Goal: Task Accomplishment & Management: Use online tool/utility

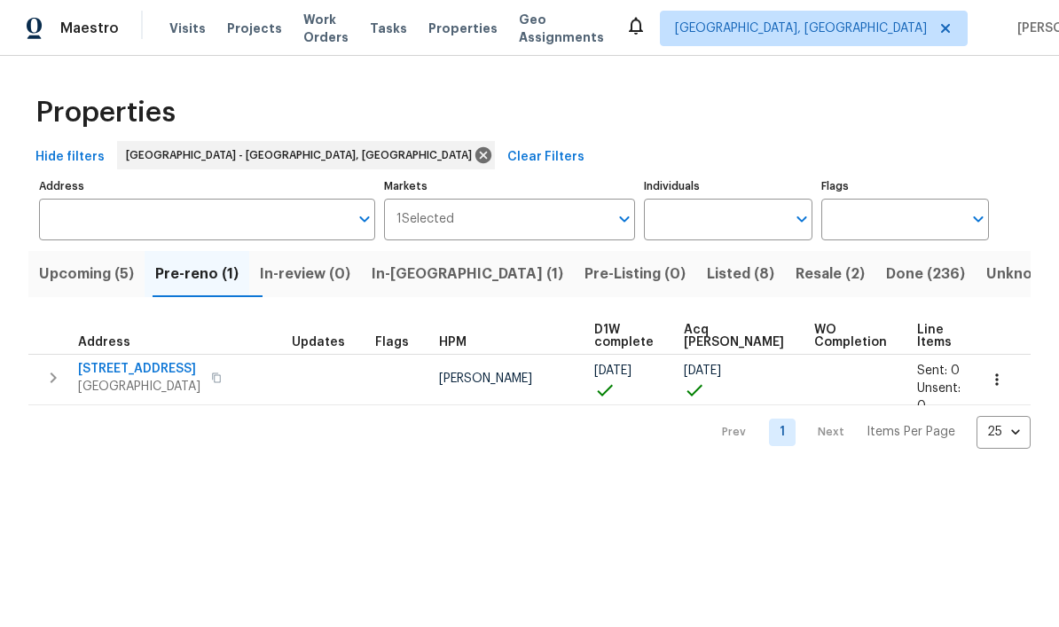
scroll to position [1, 0]
click at [697, 259] on button "Listed (8)" at bounding box center [741, 274] width 89 height 46
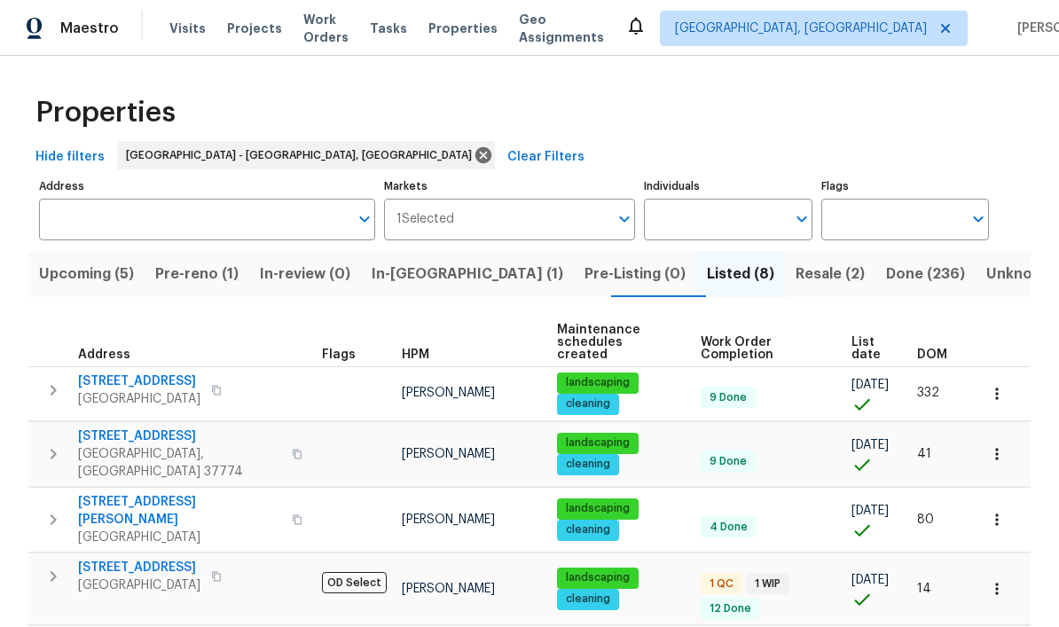
click at [796, 275] on span "Resale (2)" at bounding box center [830, 274] width 69 height 25
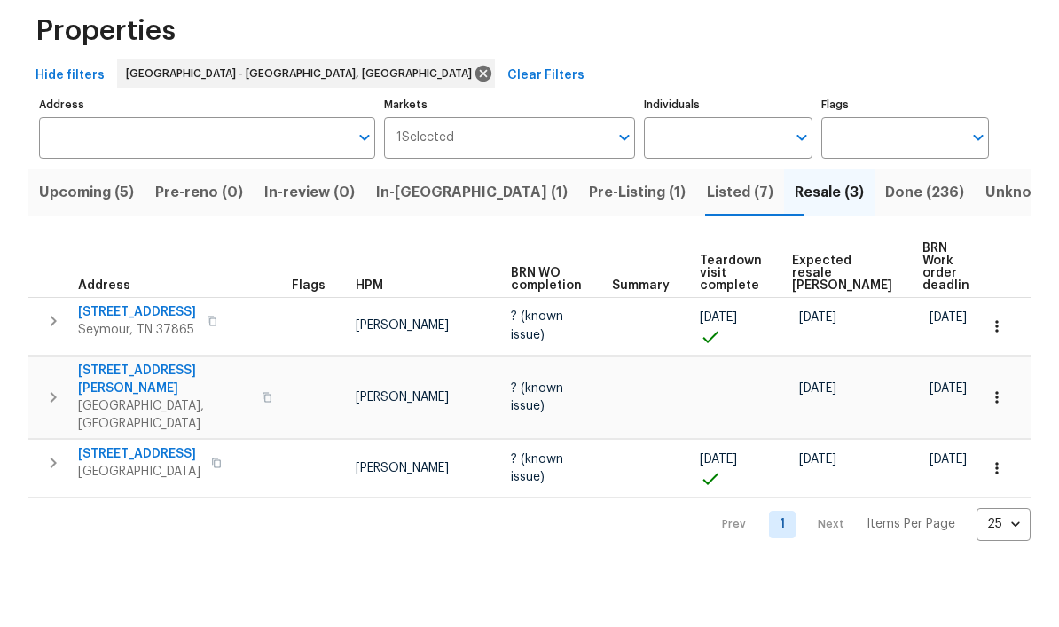
click at [707, 262] on span "Listed (7)" at bounding box center [740, 274] width 67 height 25
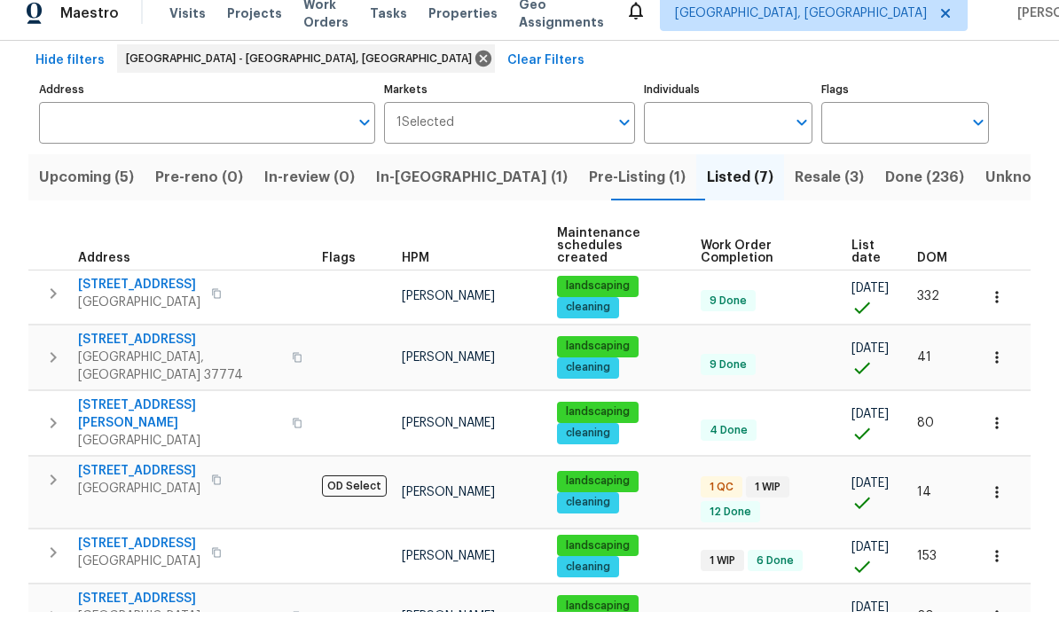
scroll to position [92, 0]
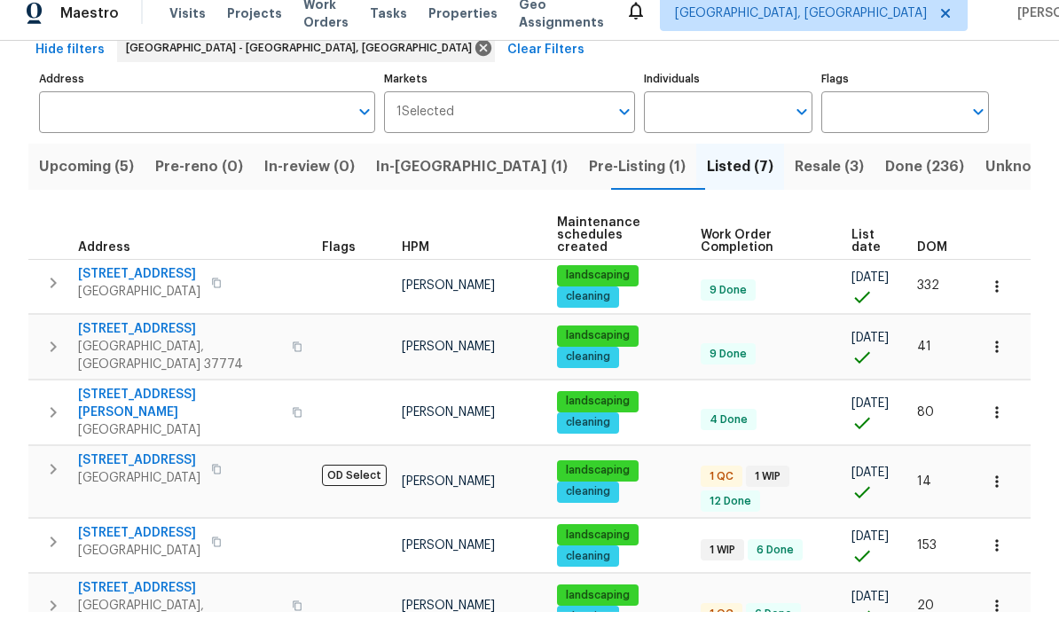
click at [165, 345] on tbody "2517 Parkview Ave Knoxville, TN 37914 Tucker Trent landscaping cleaning 9 Done …" at bounding box center [529, 497] width 1003 height 446
click at [159, 461] on td "42 Palisades Pkwy Oak Ridge, TN 37830" at bounding box center [171, 484] width 287 height 46
click at [164, 467] on span "[STREET_ADDRESS]" at bounding box center [139, 476] width 122 height 18
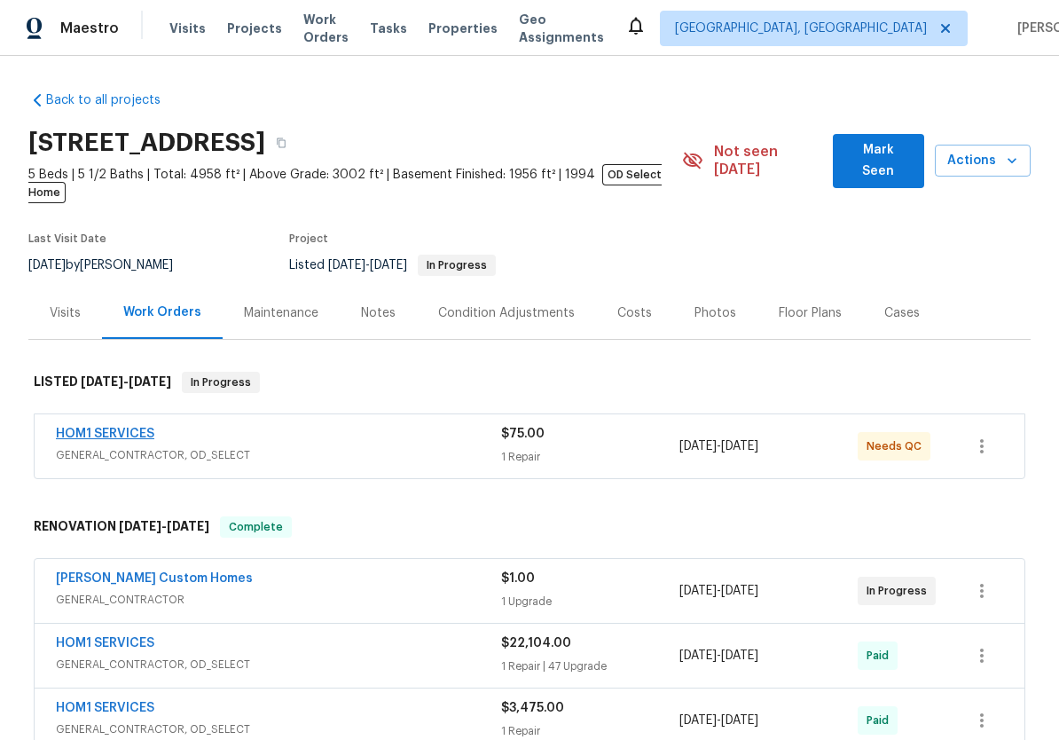
click at [149, 428] on link "HOM1 SERVICES" at bounding box center [105, 434] width 98 height 12
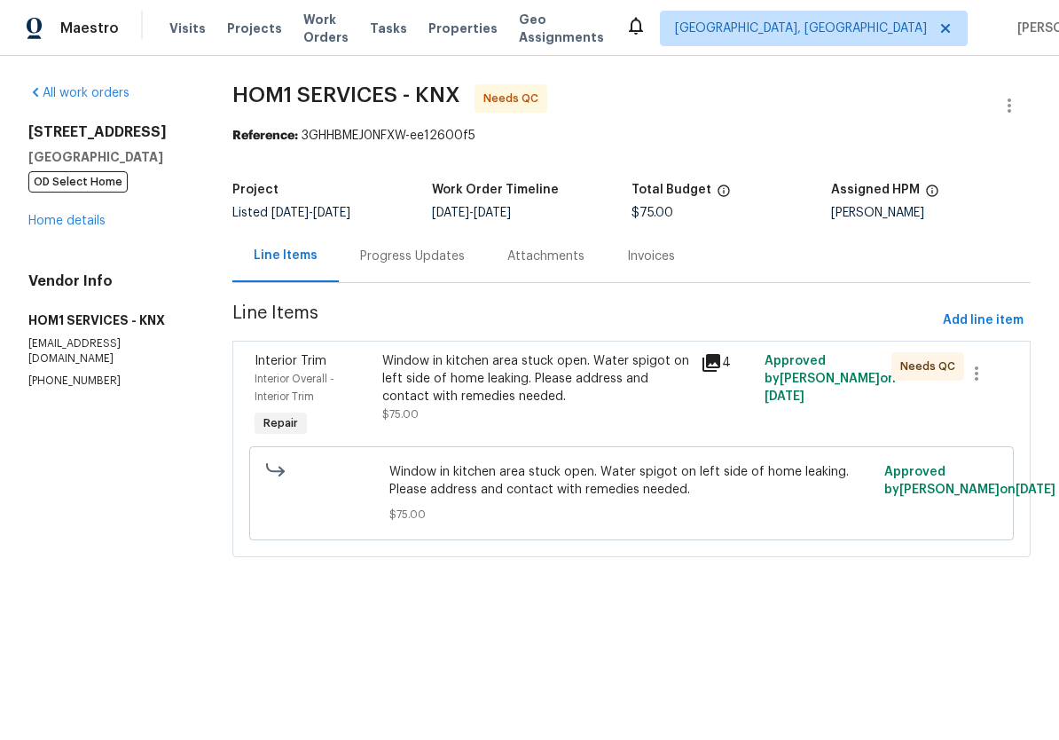
click at [408, 366] on div "Window in kitchen area stuck open. Water spigot on left side of home leaking. P…" at bounding box center [536, 378] width 308 height 53
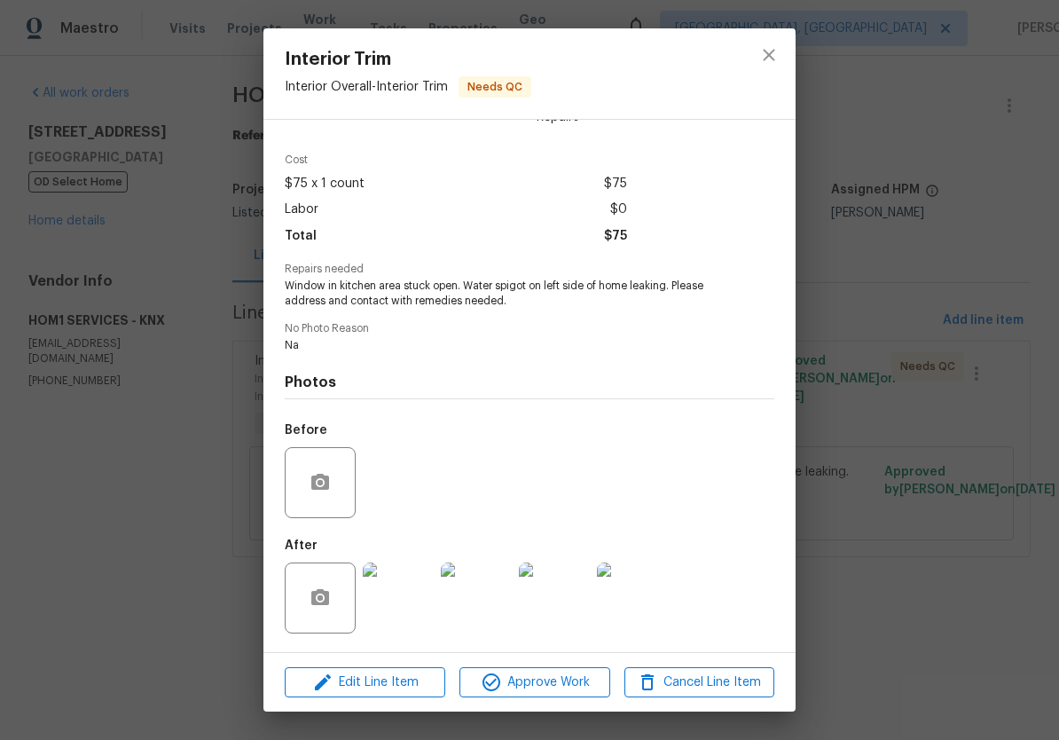
scroll to position [52, 0]
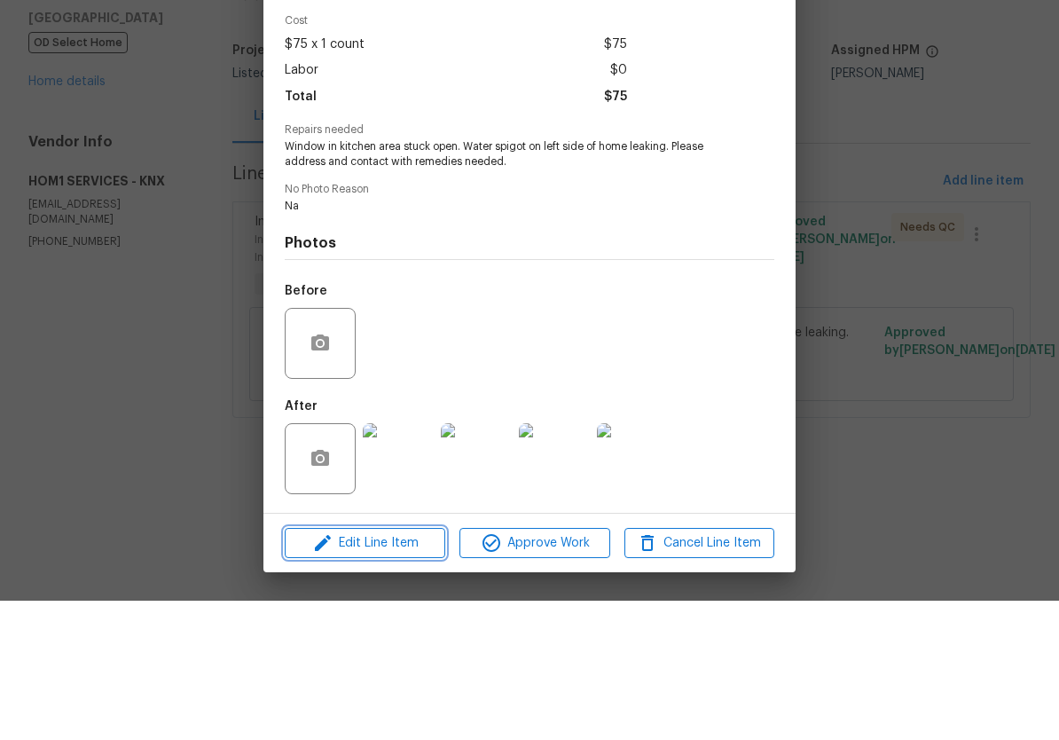
click at [399, 672] on span "Edit Line Item" at bounding box center [365, 683] width 150 height 22
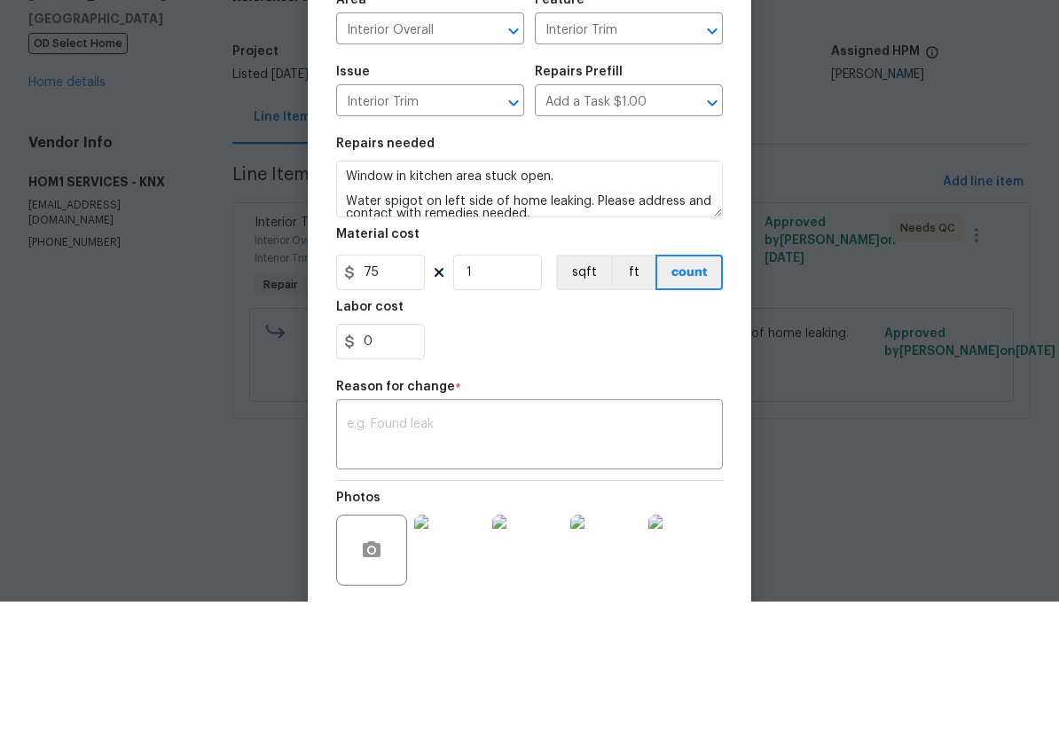
click at [416, 439] on div "Labor cost" at bounding box center [529, 450] width 387 height 23
click at [387, 462] on input "0" at bounding box center [380, 479] width 89 height 35
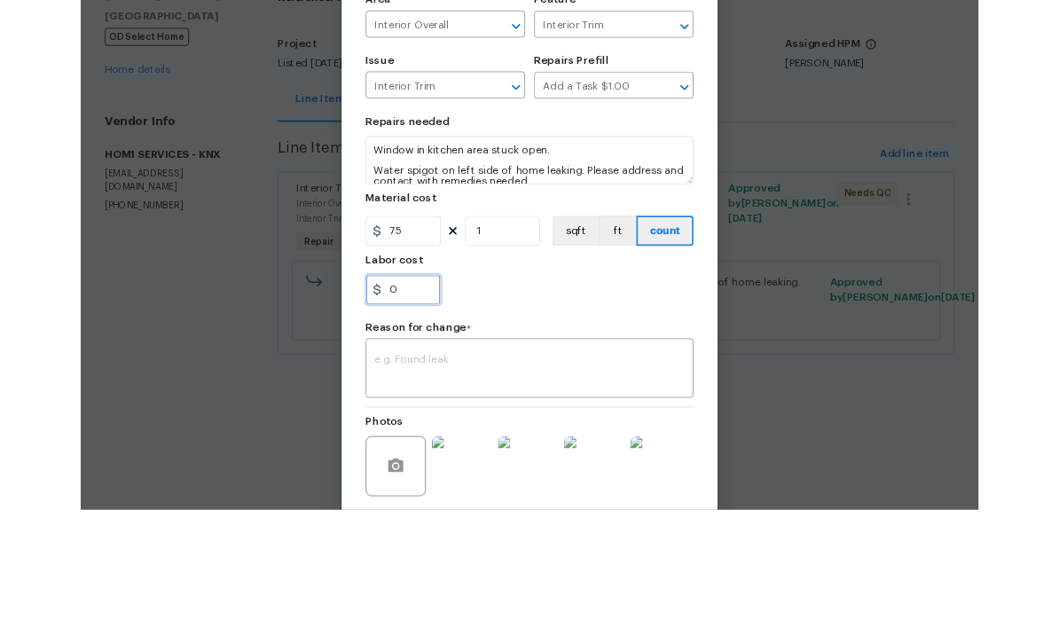
scroll to position [0, 0]
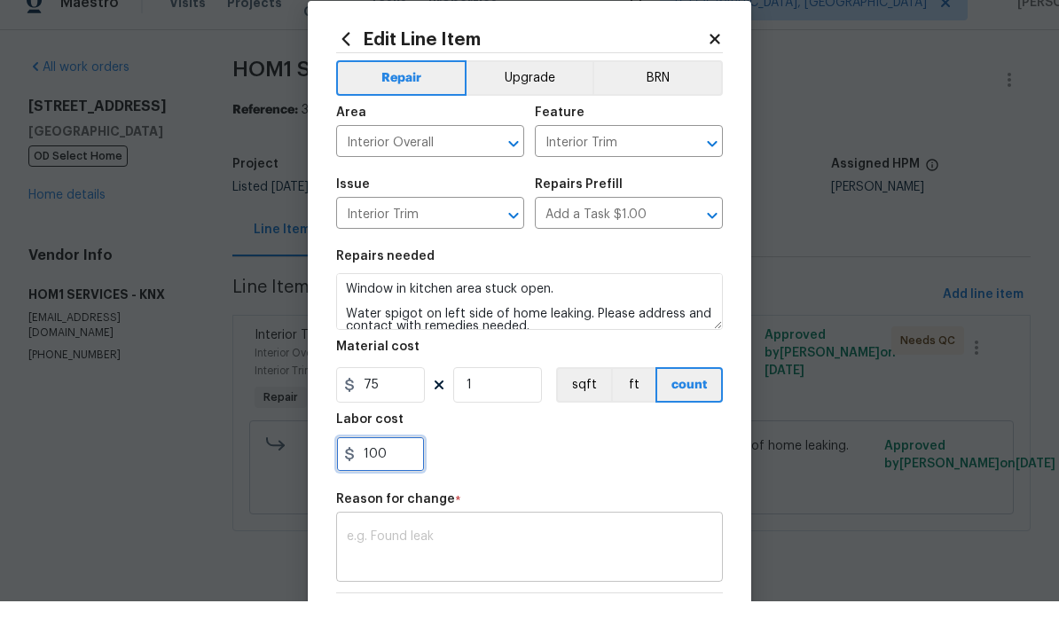
type input "100"
click at [594, 542] on div "x ​" at bounding box center [529, 575] width 387 height 66
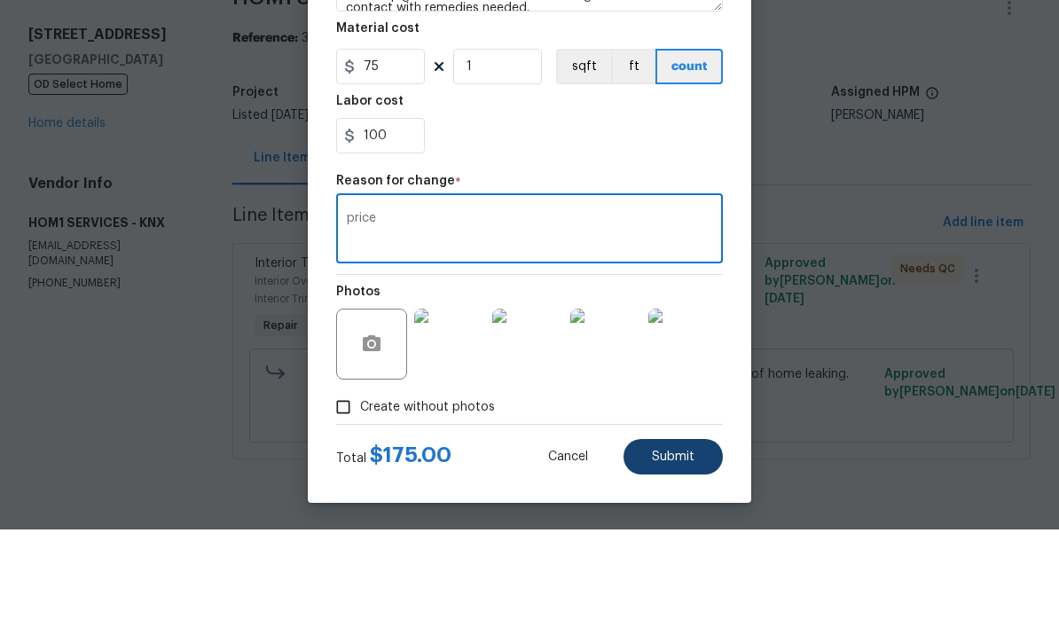
type textarea "price"
click at [681, 548] on span "Submit" at bounding box center [673, 554] width 43 height 13
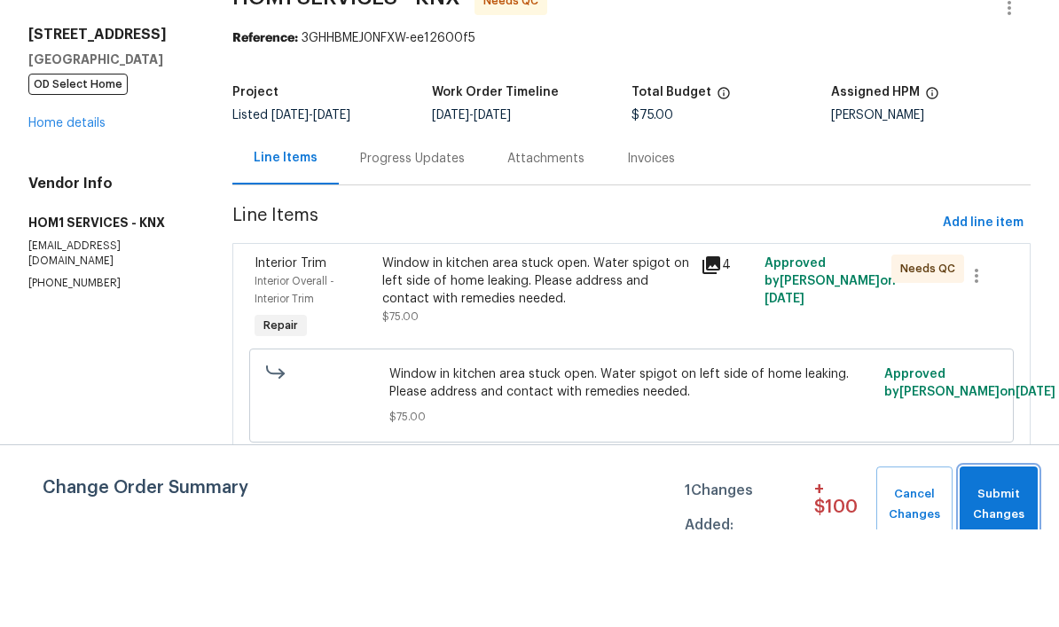
click at [1014, 582] on span "Submit Changes" at bounding box center [999, 602] width 60 height 41
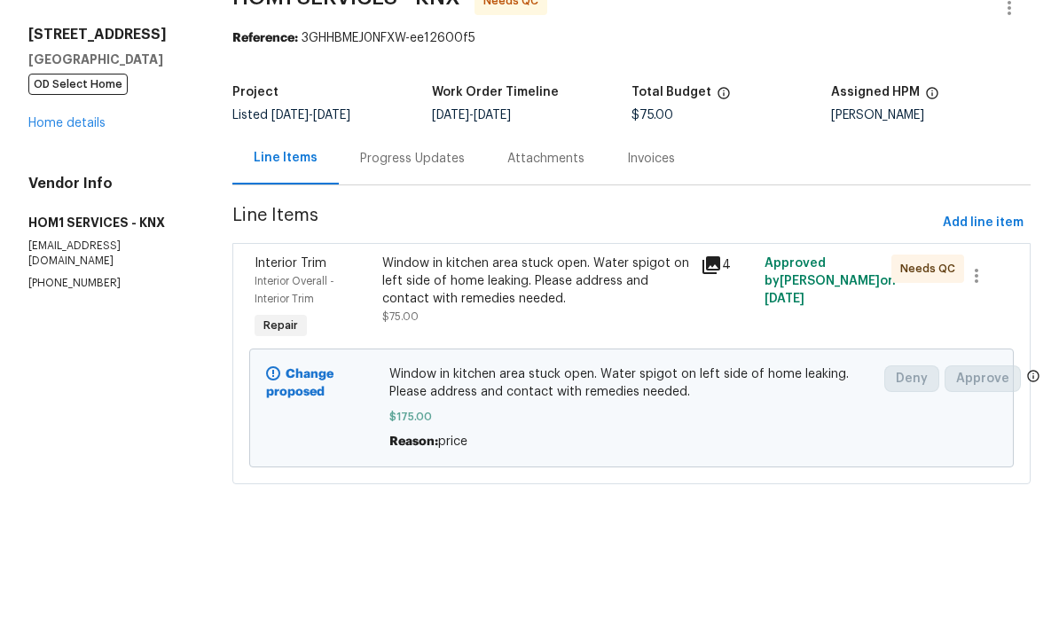
scroll to position [7, 0]
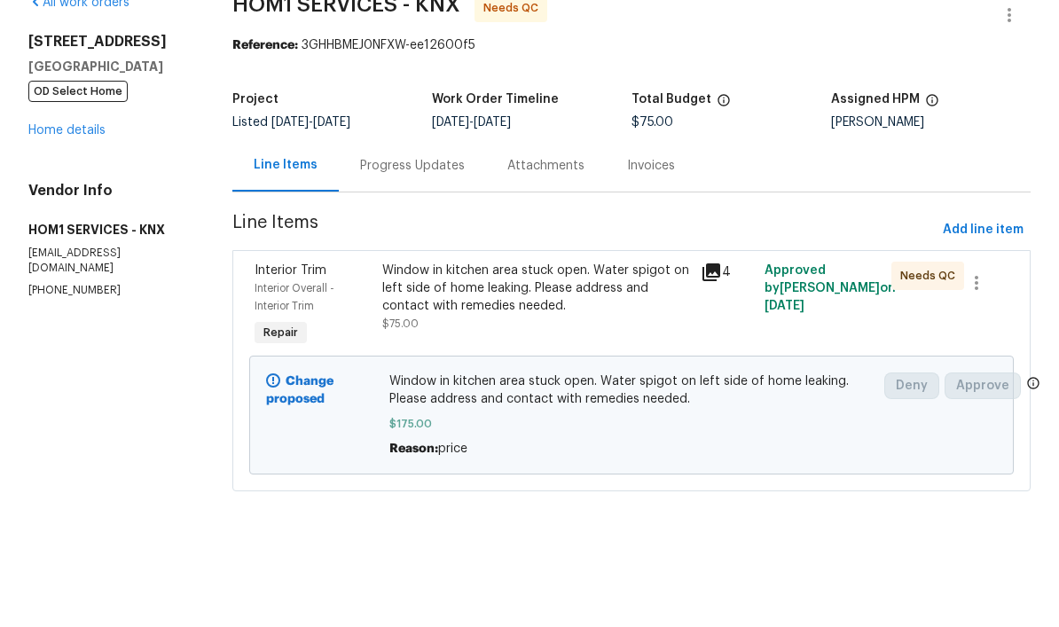
click at [413, 230] on div "Progress Updates" at bounding box center [412, 256] width 147 height 52
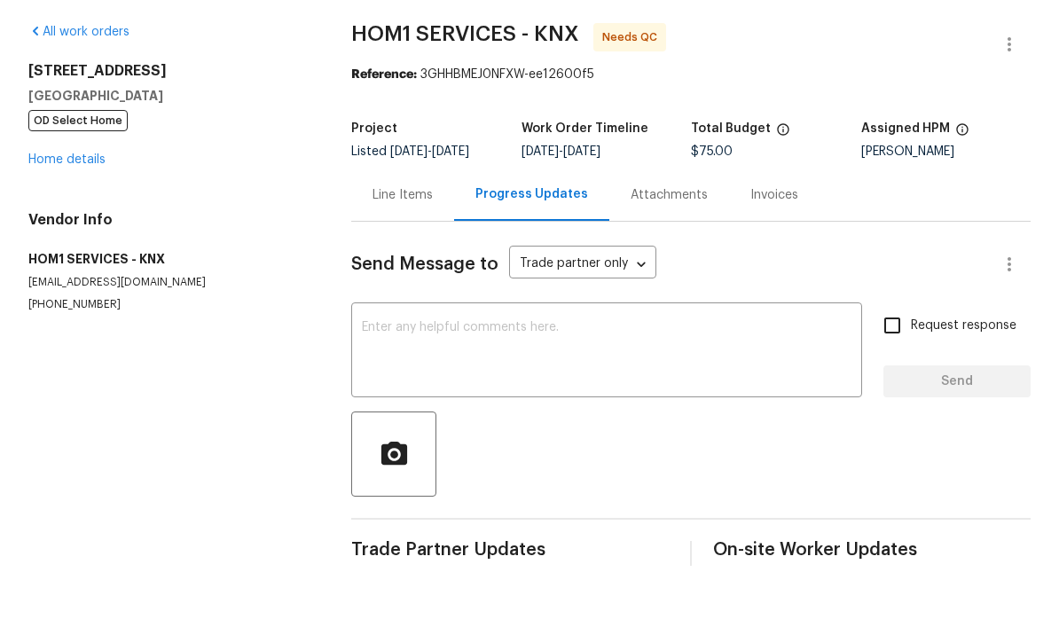
scroll to position [33, 0]
click at [98, 215] on link "Home details" at bounding box center [66, 221] width 77 height 12
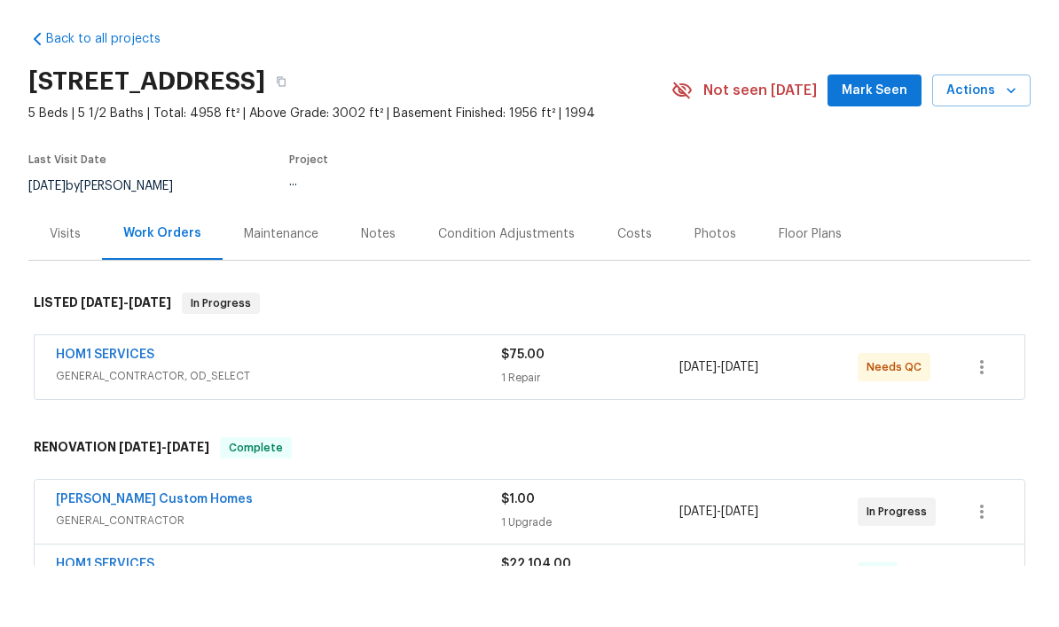
scroll to position [67, 0]
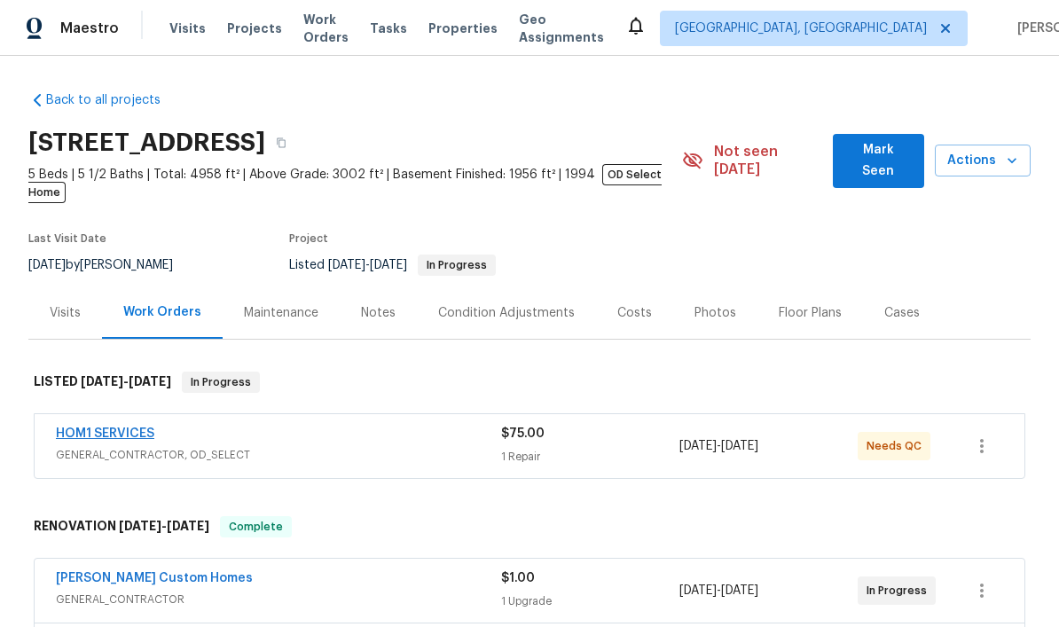
click at [130, 428] on link "HOM1 SERVICES" at bounding box center [105, 434] width 98 height 12
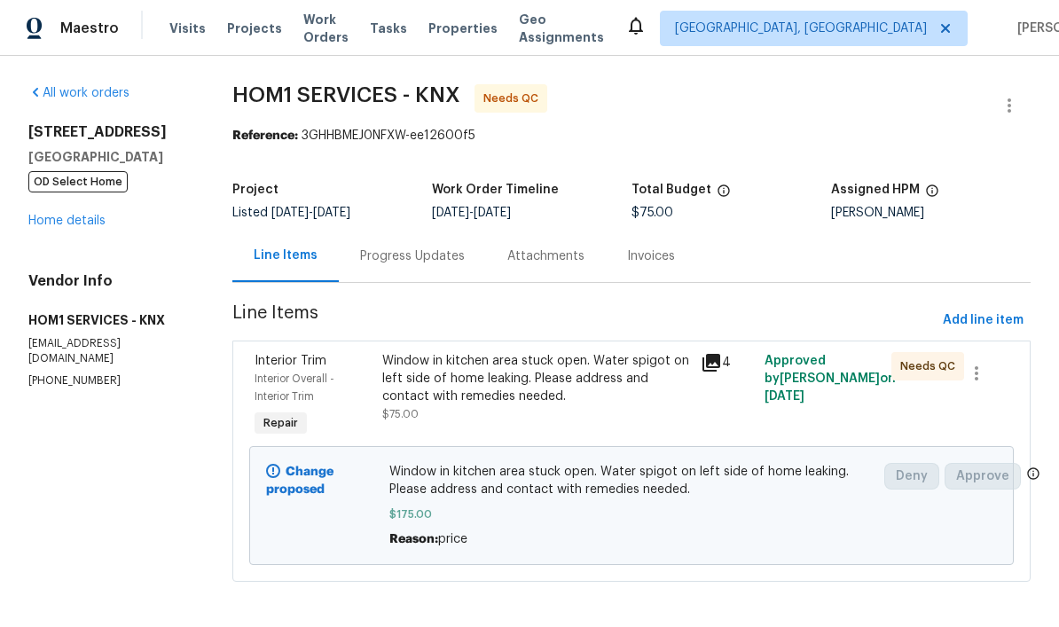
click at [425, 249] on div "Progress Updates" at bounding box center [412, 257] width 105 height 18
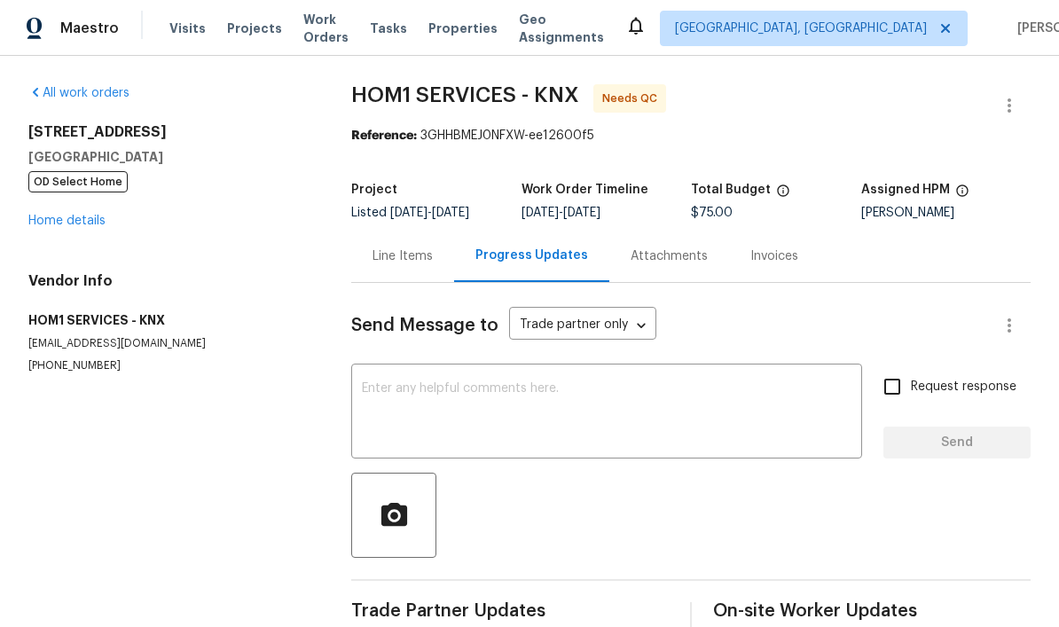
click at [409, 239] on div "Line Items" at bounding box center [402, 256] width 103 height 52
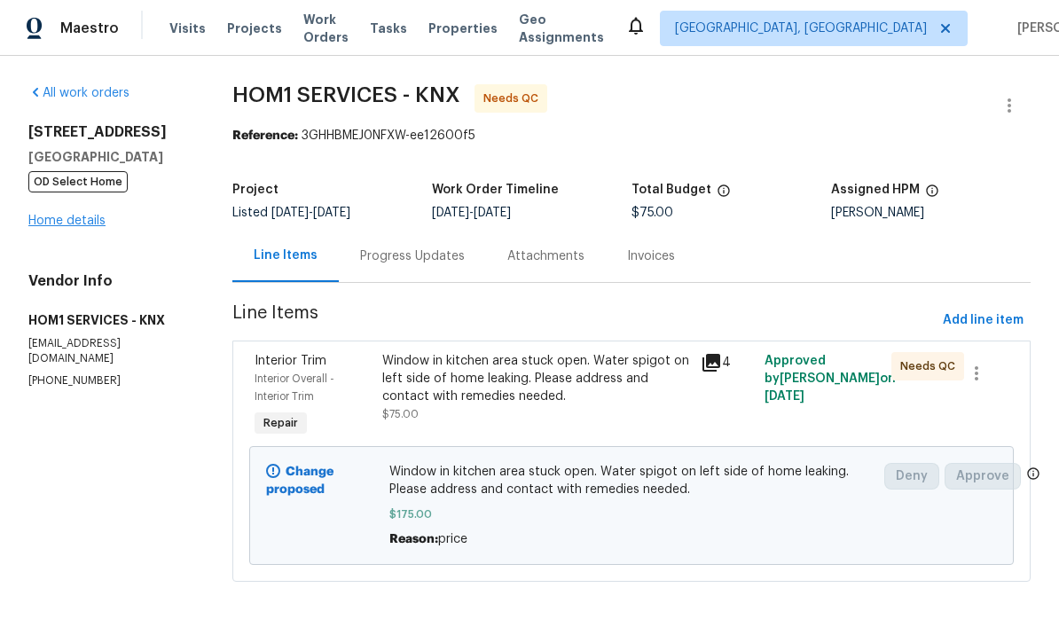
click at [78, 224] on link "Home details" at bounding box center [66, 221] width 77 height 12
